Goal: Information Seeking & Learning: Learn about a topic

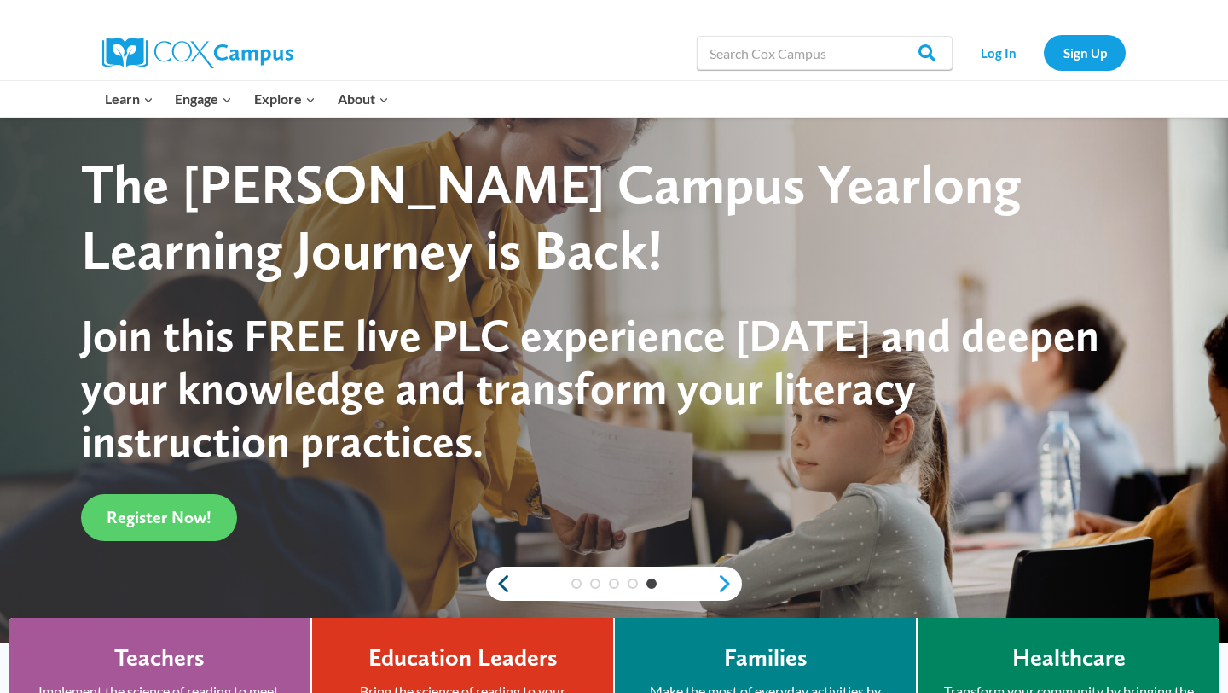
click at [507, 584] on link "Previous" at bounding box center [499, 583] width 26 height 20
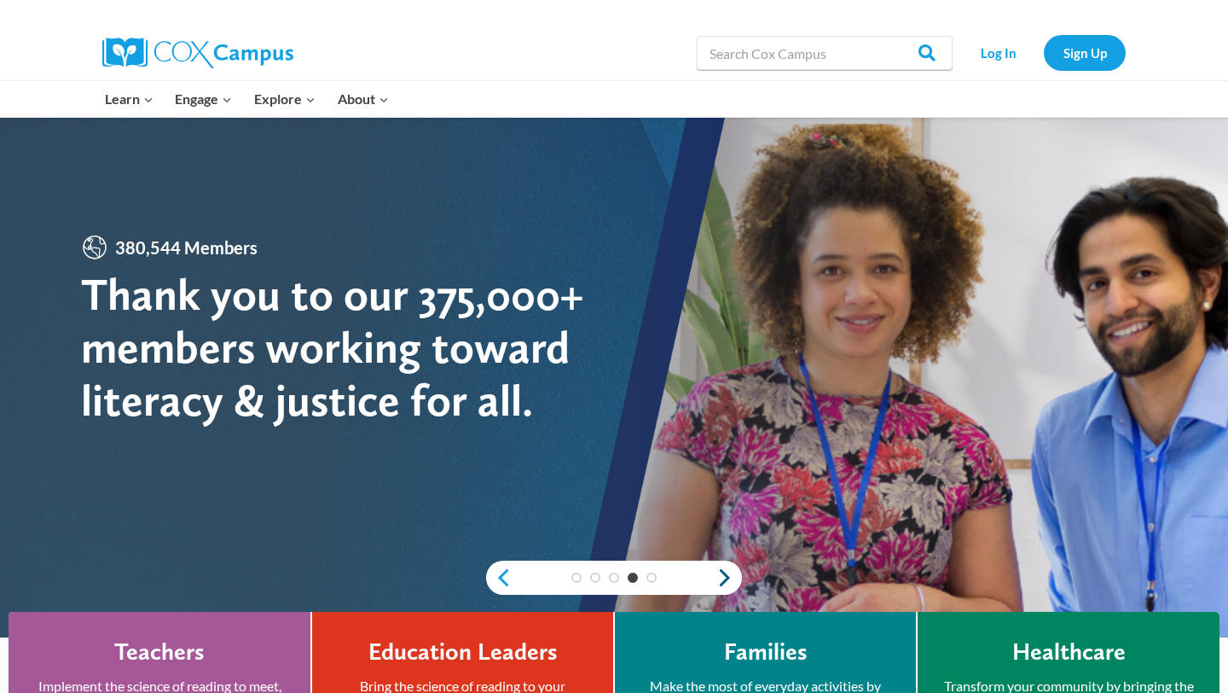
click at [723, 578] on link "Next" at bounding box center [730, 577] width 26 height 20
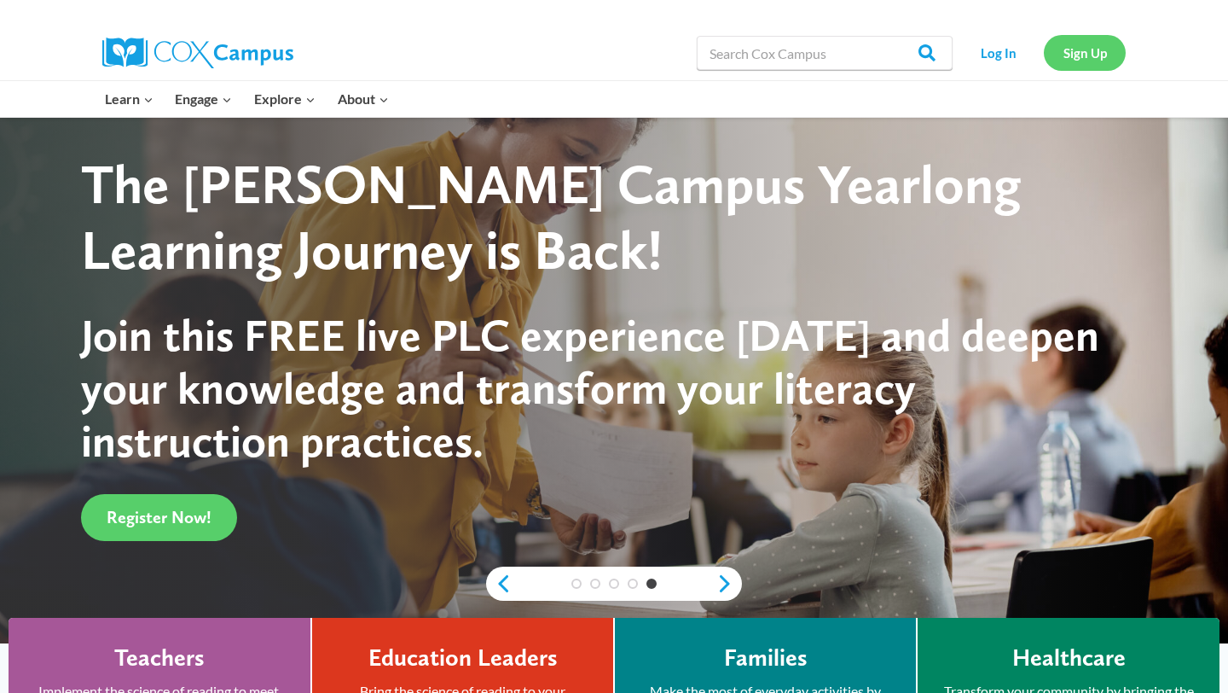
click at [1090, 55] on link "Sign Up" at bounding box center [1085, 52] width 82 height 35
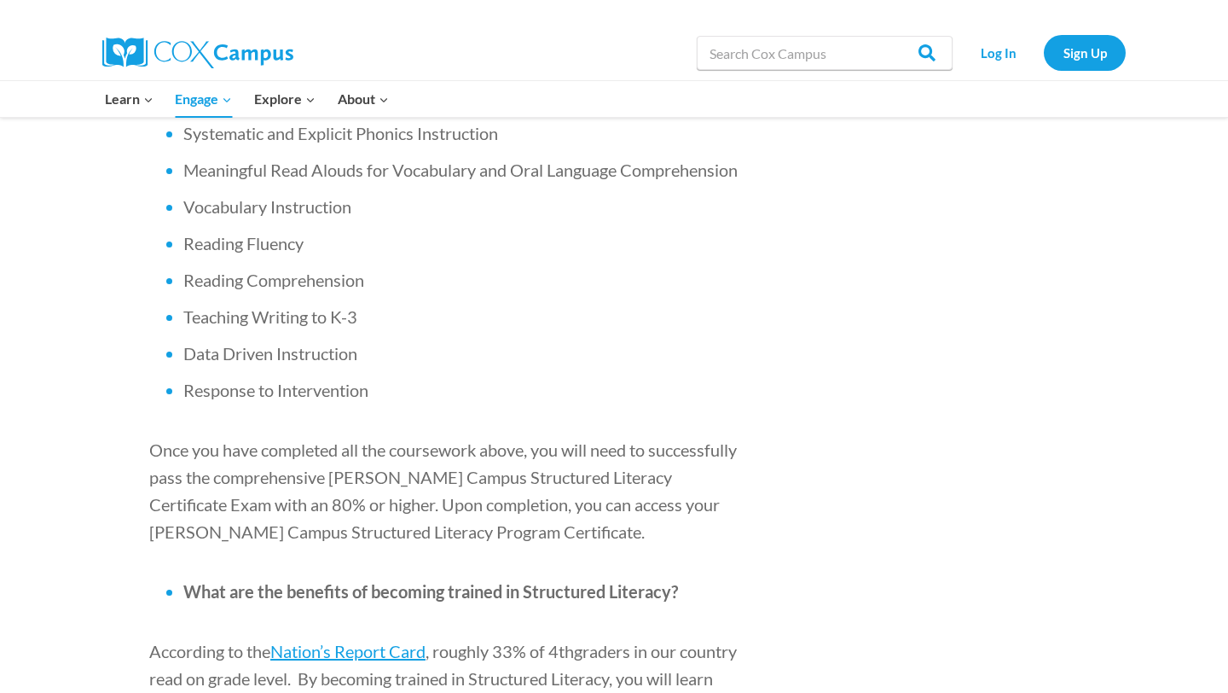
scroll to position [1426, 0]
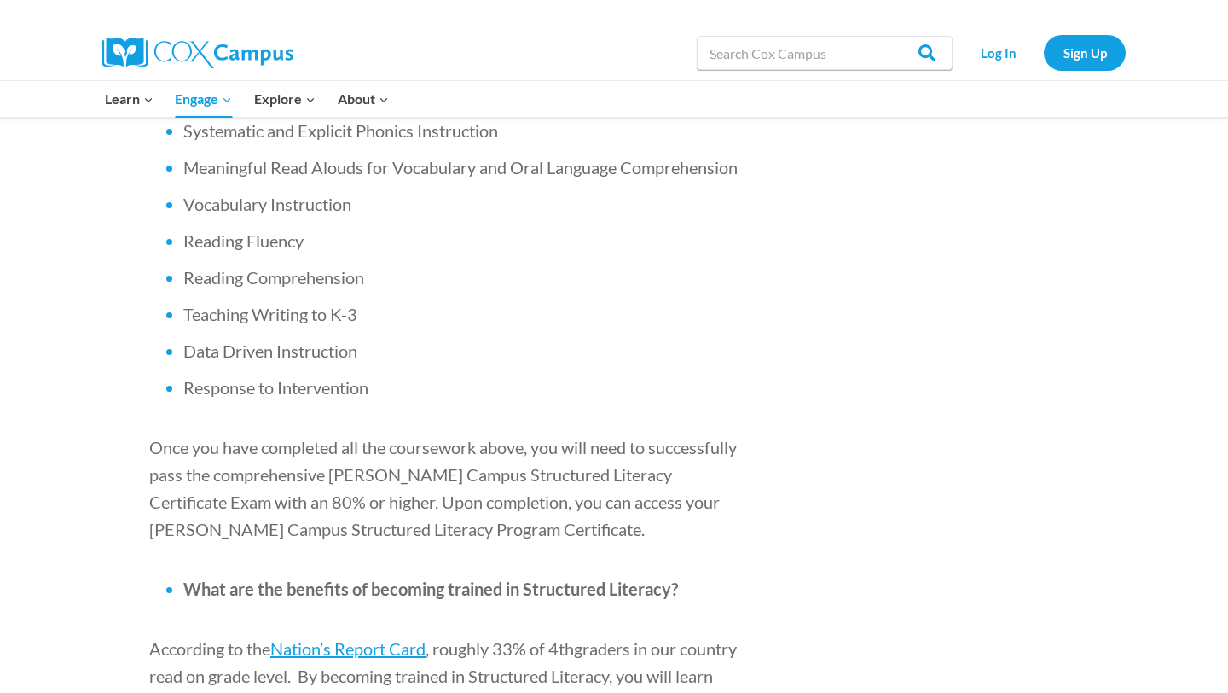
click at [631, 326] on div "Cox Campus’s Structured Literacy Program is officially accredited by the Intern…" at bounding box center [447, 502] width 691 height 2530
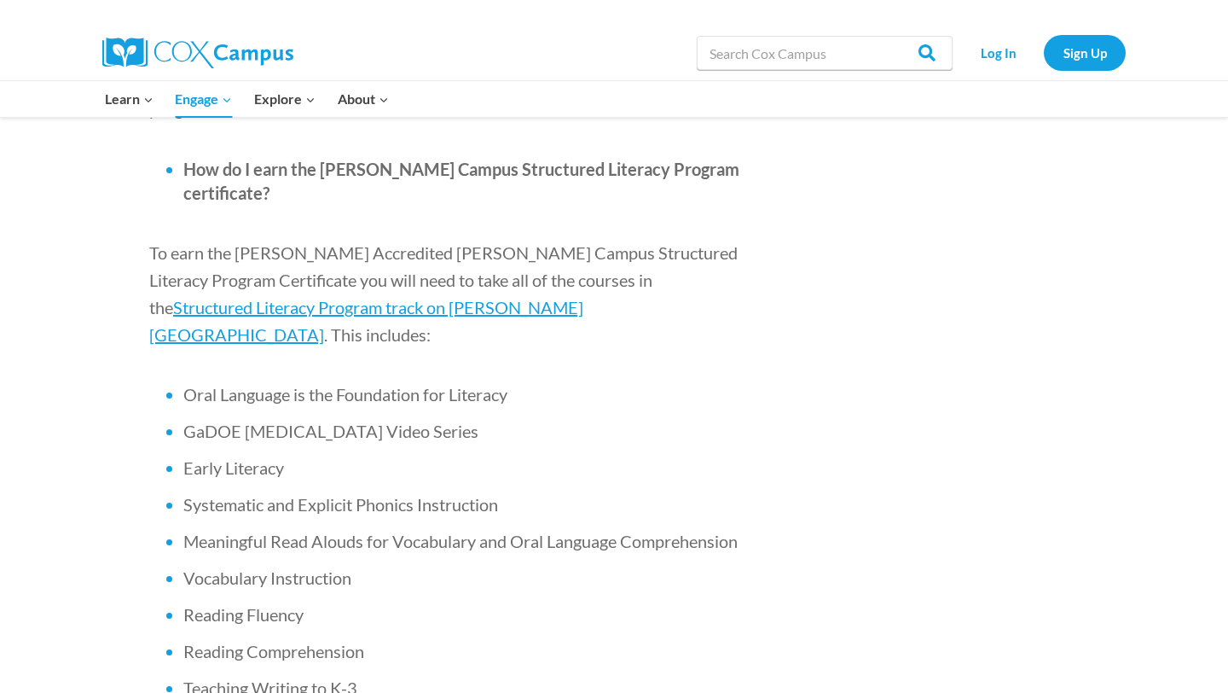
scroll to position [811, 0]
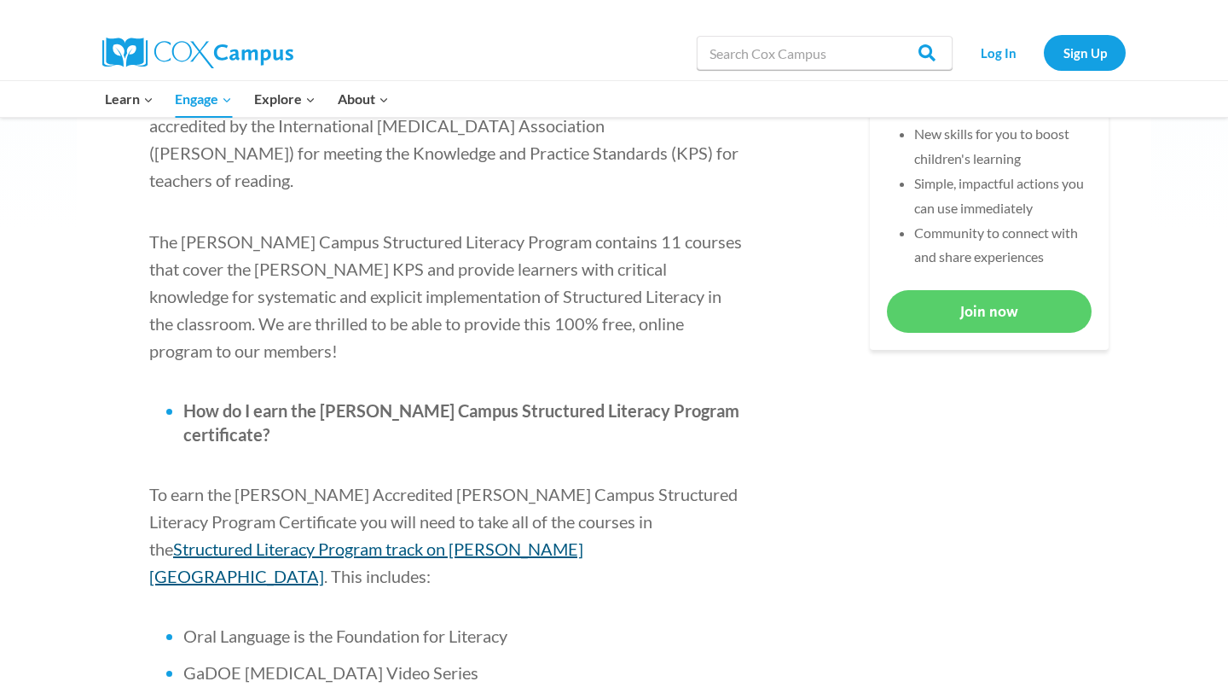
click at [519, 538] on span "Structured Literacy Program track on Cox Campus" at bounding box center [366, 562] width 434 height 48
